Goal: Task Accomplishment & Management: Complete application form

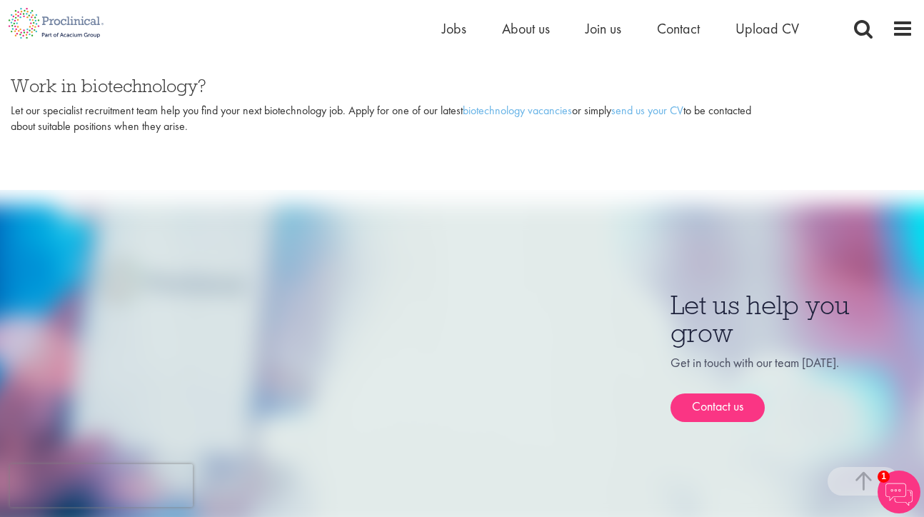
scroll to position [648, 0]
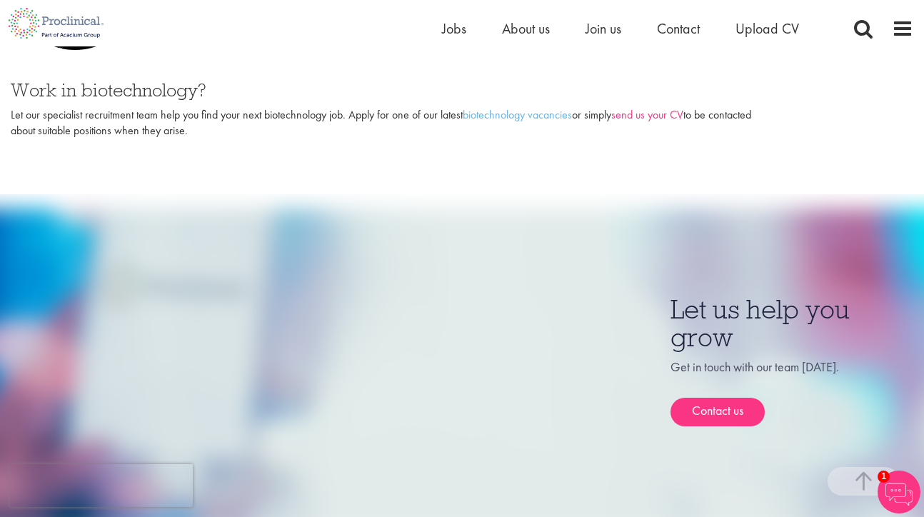
click at [644, 107] on link "send us your CV" at bounding box center [648, 114] width 72 height 15
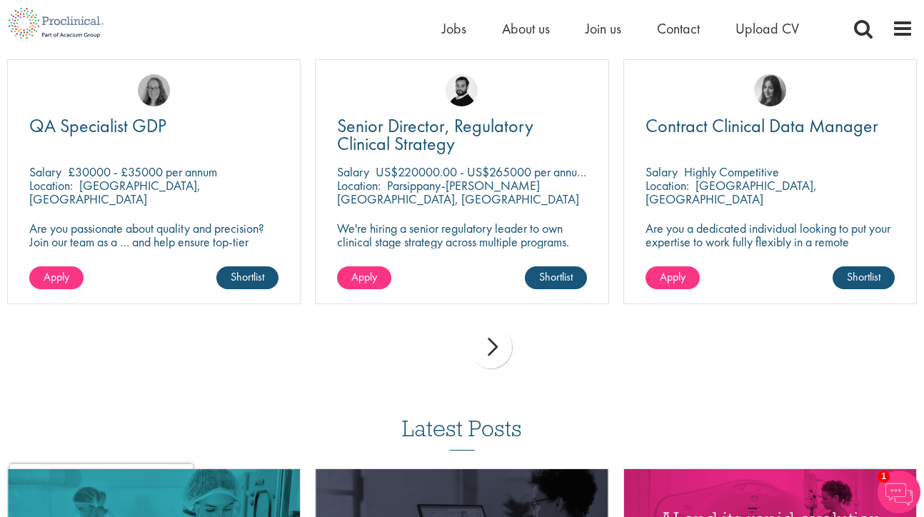
scroll to position [1074, 0]
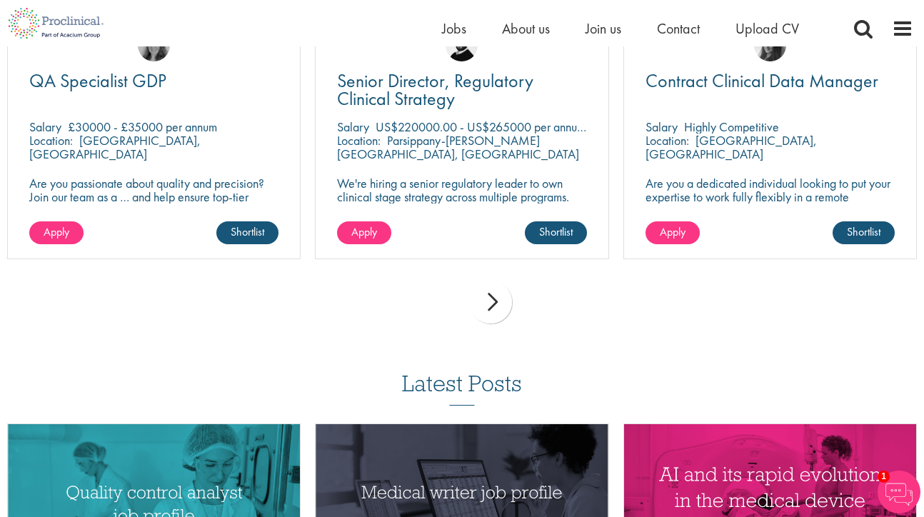
click at [494, 299] on div "next" at bounding box center [490, 302] width 43 height 43
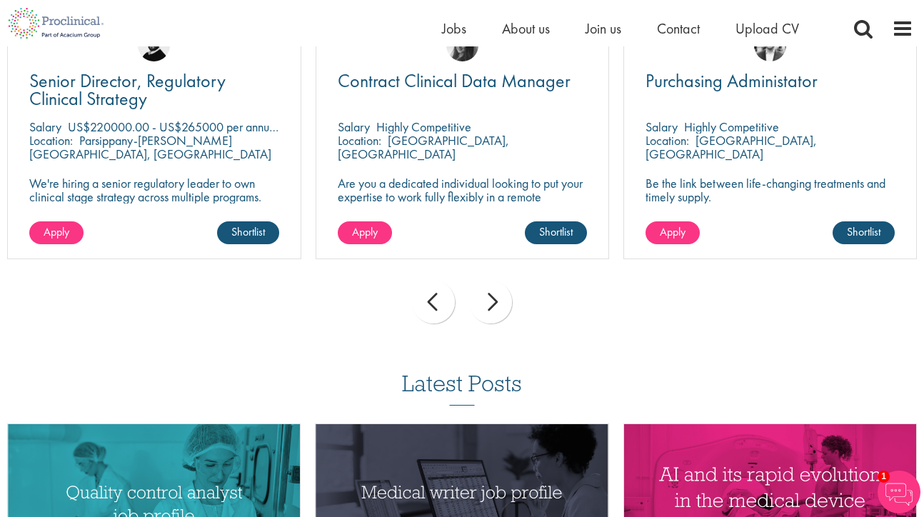
click at [491, 308] on div "next" at bounding box center [490, 302] width 43 height 43
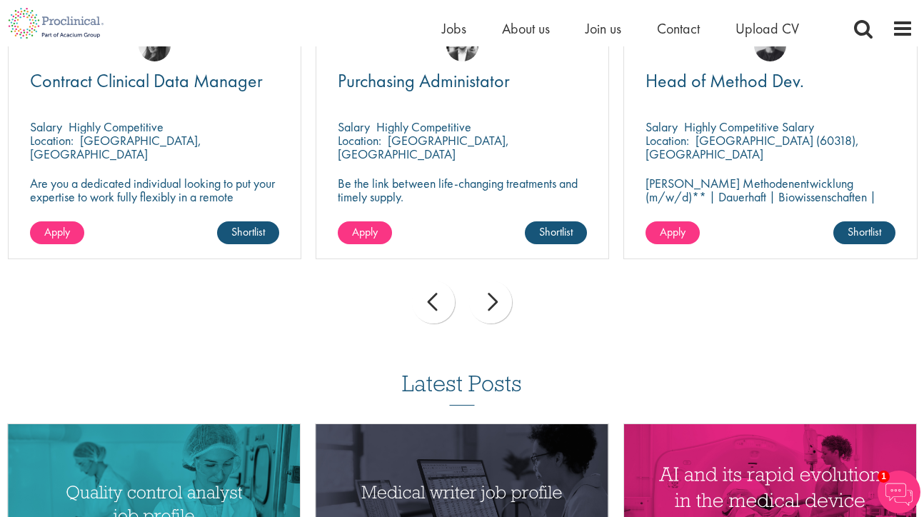
click at [491, 308] on div "next" at bounding box center [490, 302] width 43 height 43
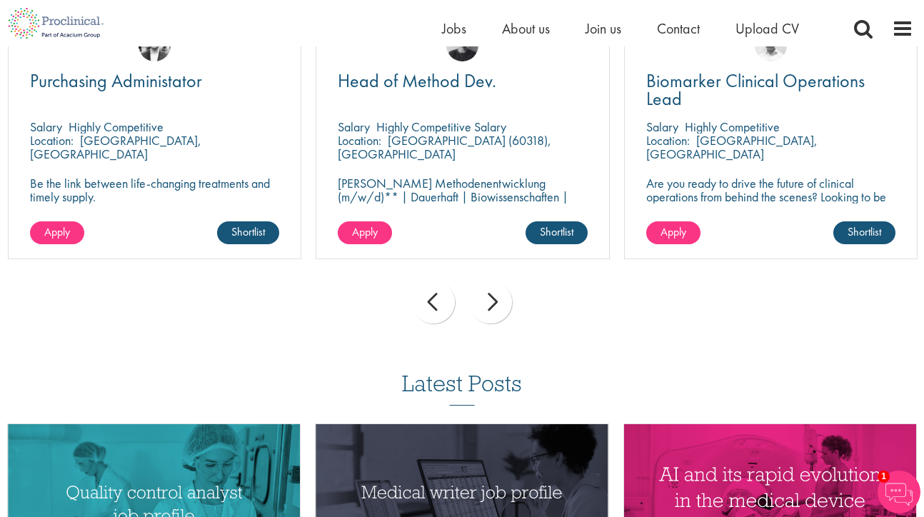
click at [491, 308] on div "next" at bounding box center [490, 302] width 43 height 43
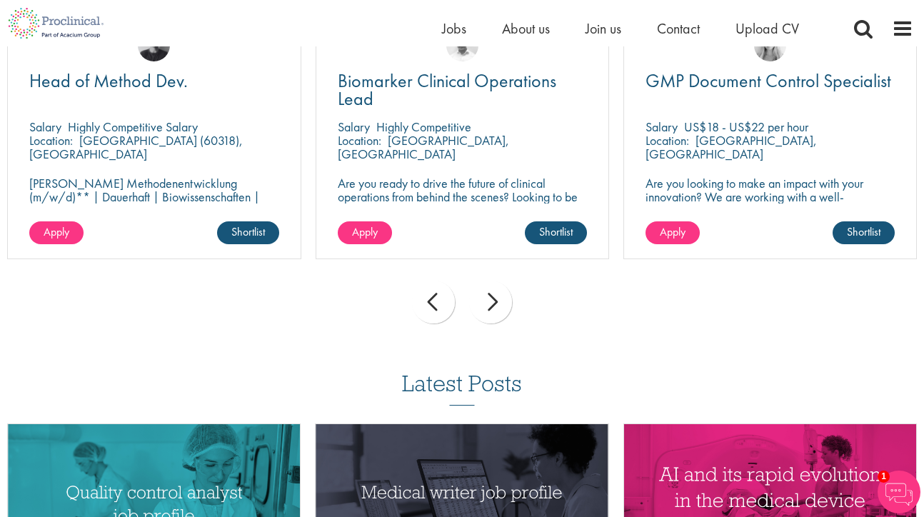
scroll to position [1034, 0]
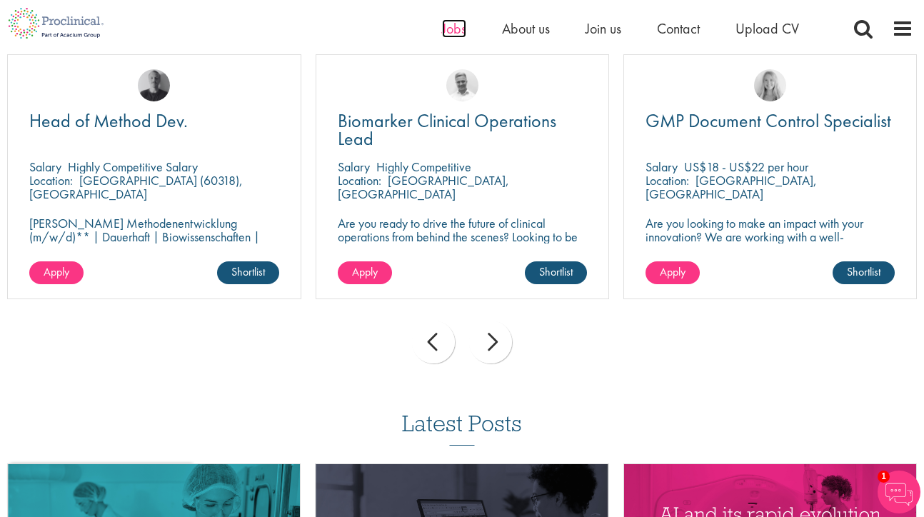
click at [461, 26] on span "Jobs" at bounding box center [454, 28] width 24 height 19
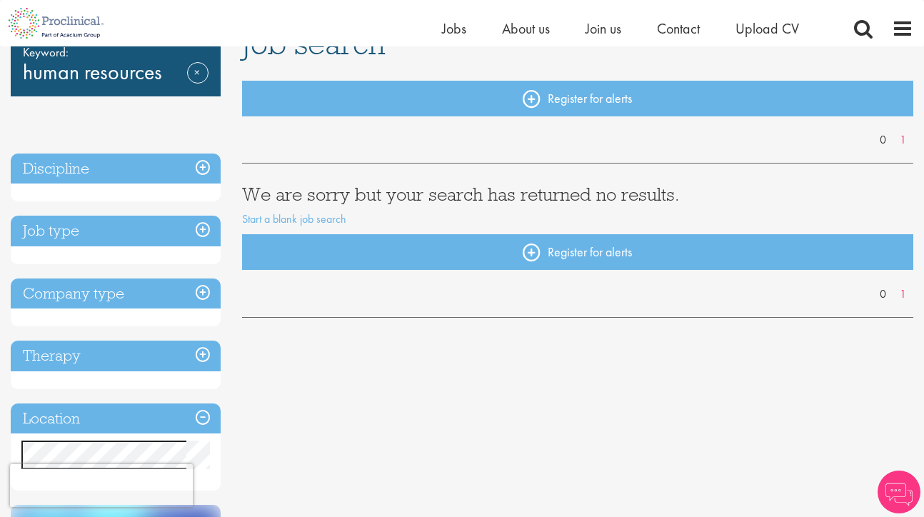
scroll to position [120, 0]
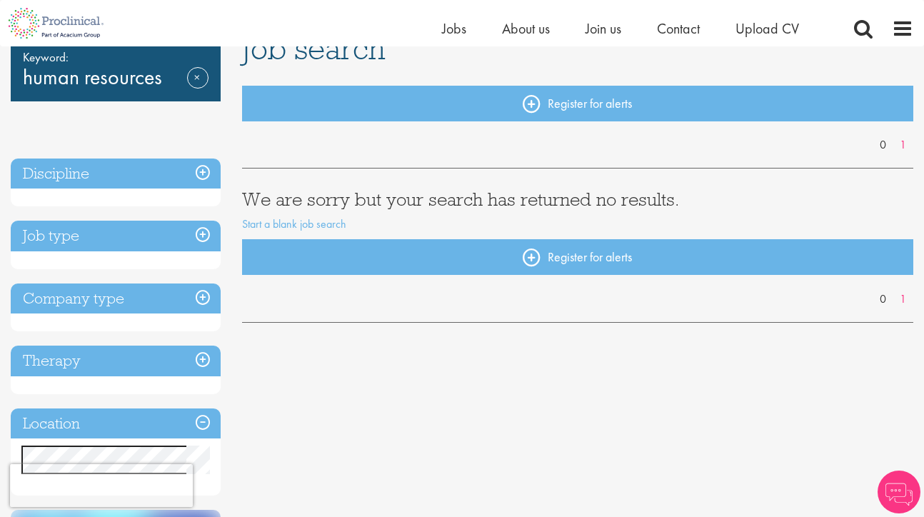
click at [201, 171] on h3 "Discipline" at bounding box center [116, 174] width 210 height 31
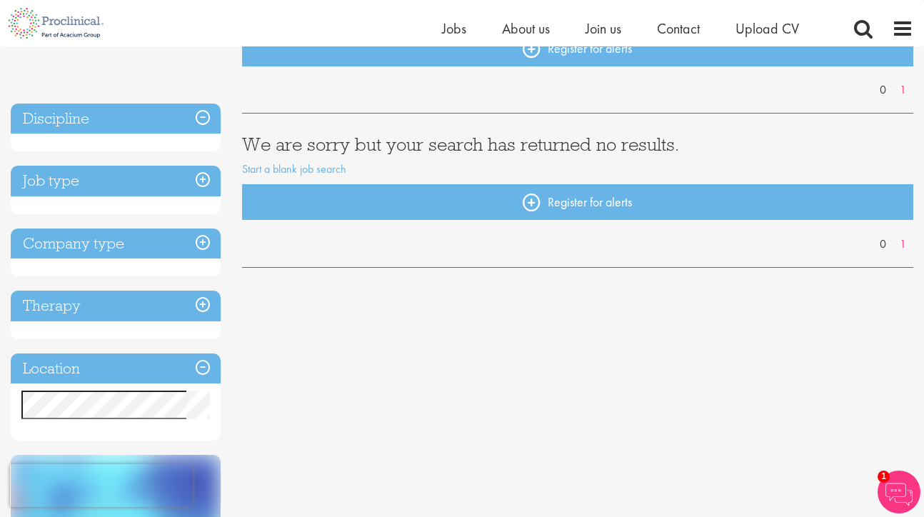
scroll to position [171, 0]
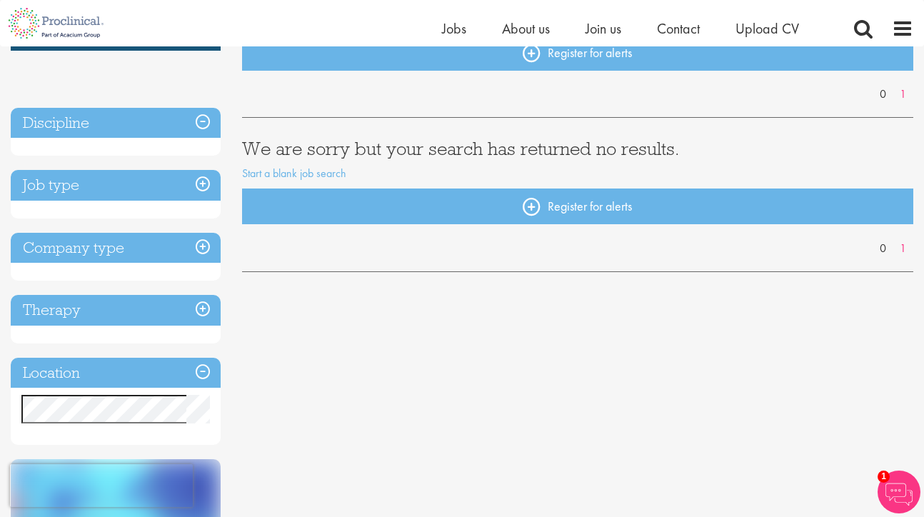
click at [203, 122] on h3 "Discipline" at bounding box center [116, 123] width 210 height 31
